Goal: Information Seeking & Learning: Learn about a topic

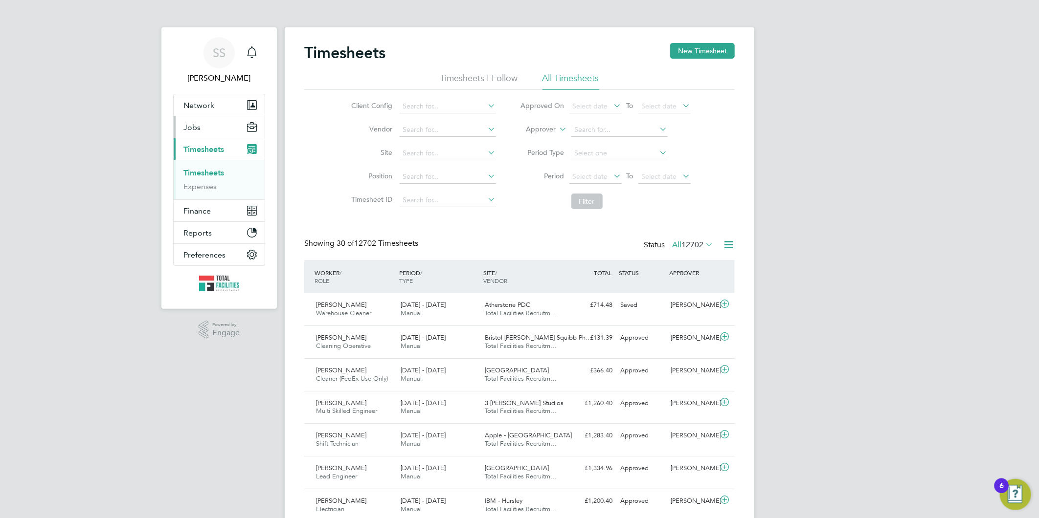
click at [201, 128] on button "Jobs" at bounding box center [219, 127] width 91 height 22
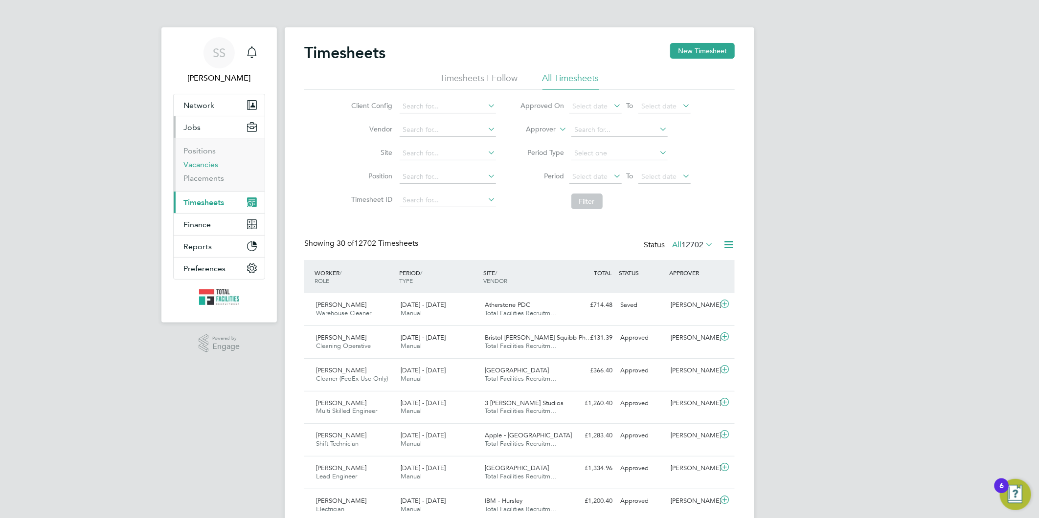
click at [188, 161] on link "Vacancies" at bounding box center [200, 164] width 35 height 9
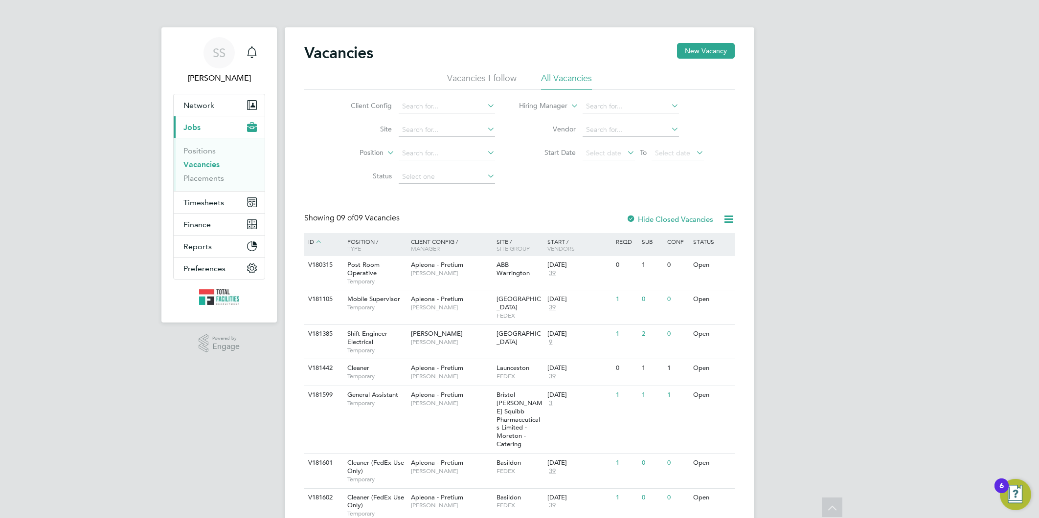
scroll to position [93, 0]
click at [419, 330] on span "[PERSON_NAME]" at bounding box center [437, 334] width 52 height 8
click at [204, 168] on link "Vacancies" at bounding box center [201, 164] width 36 height 9
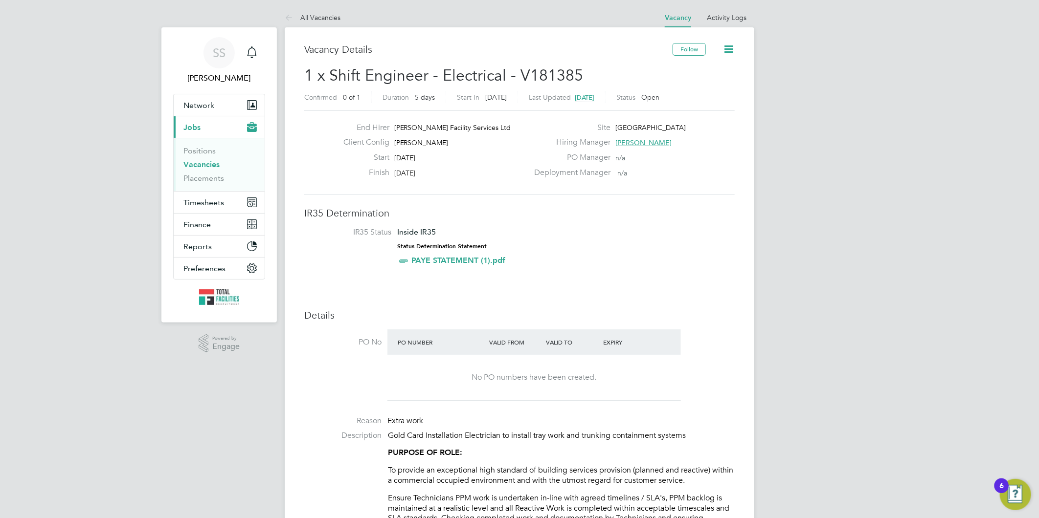
click at [188, 165] on link "Vacancies" at bounding box center [201, 164] width 36 height 9
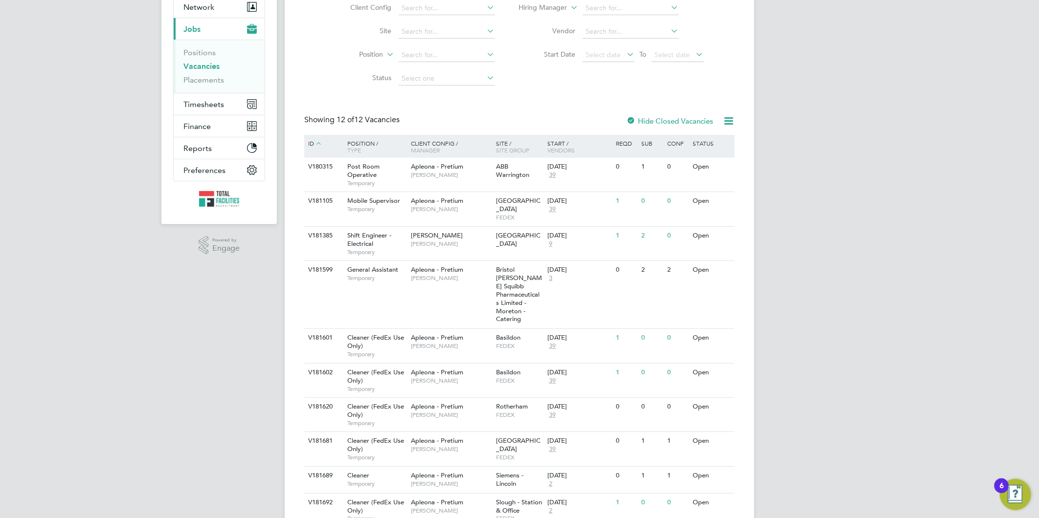
scroll to position [0, 0]
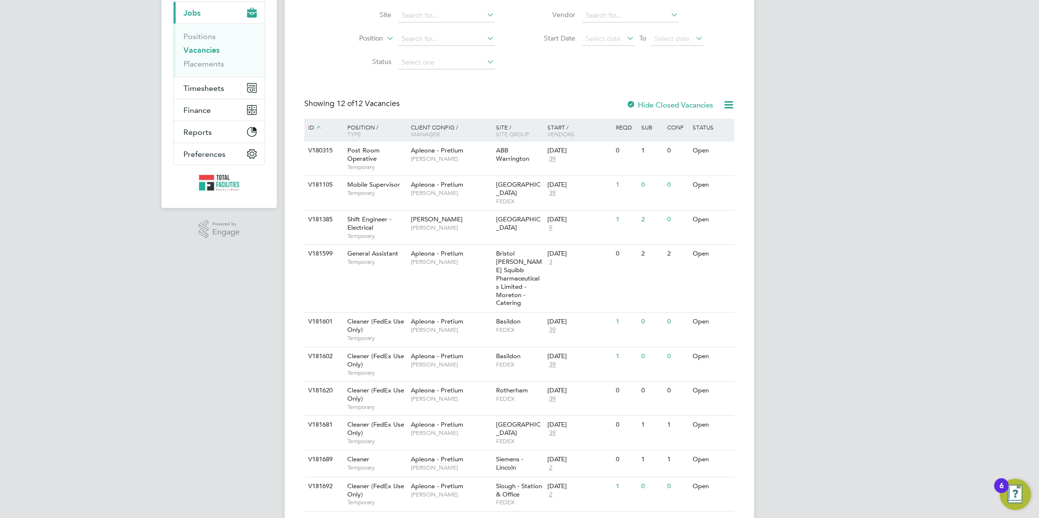
scroll to position [181, 0]
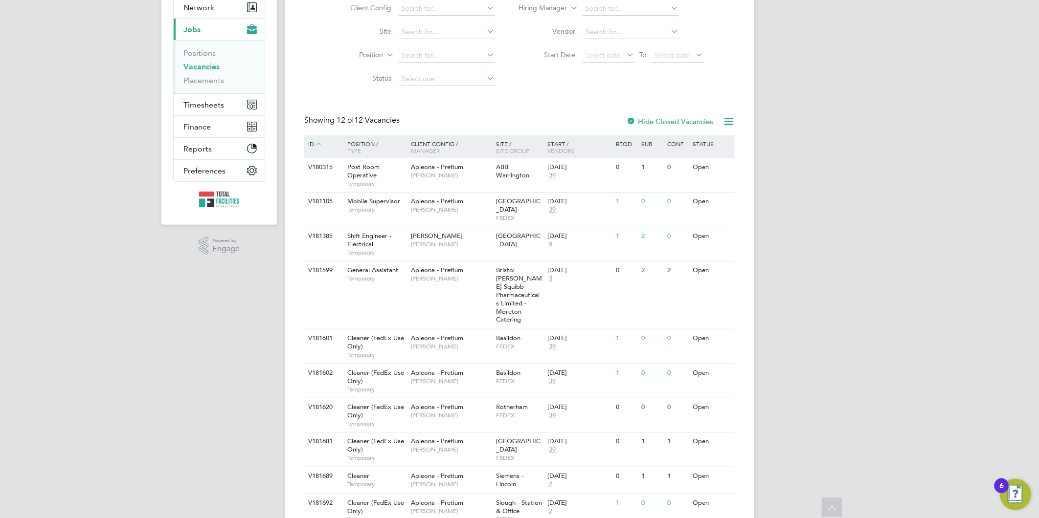
scroll to position [18, 0]
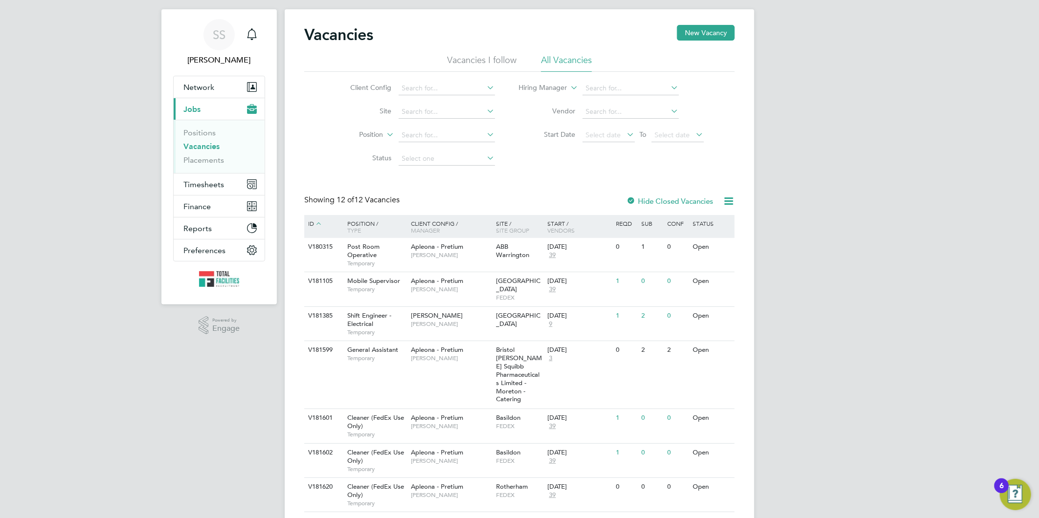
click at [191, 146] on link "Vacancies" at bounding box center [201, 146] width 36 height 9
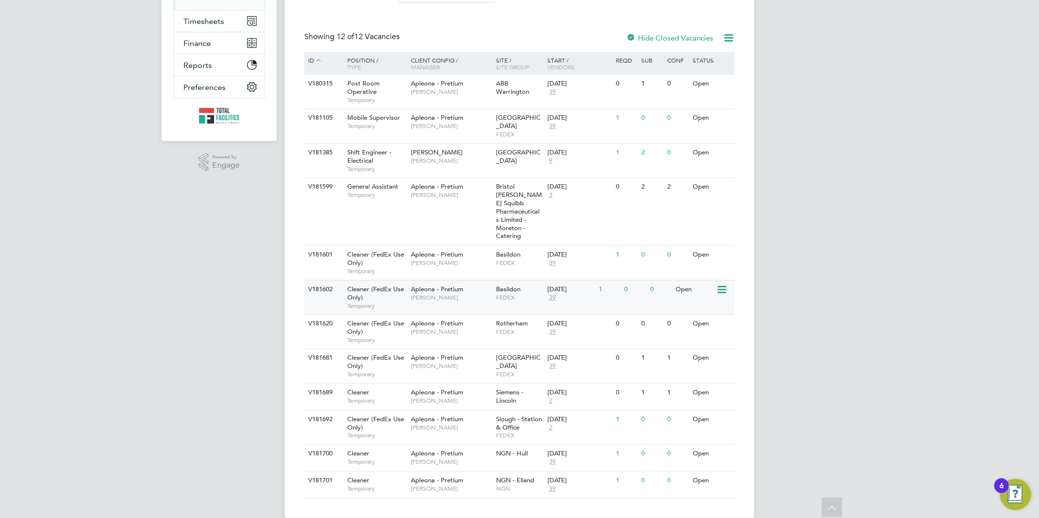
scroll to position [0, 0]
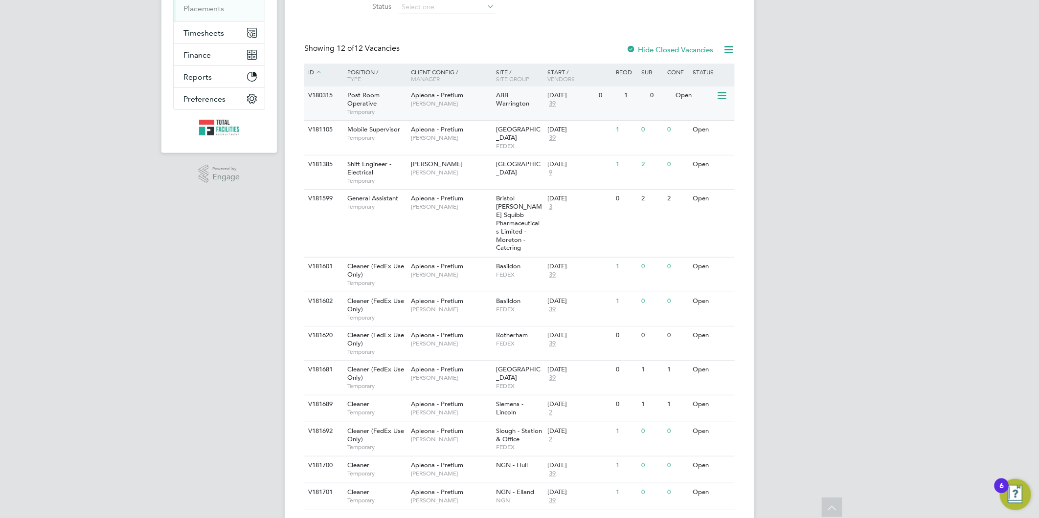
scroll to position [181, 0]
